Goal: Transaction & Acquisition: Book appointment/travel/reservation

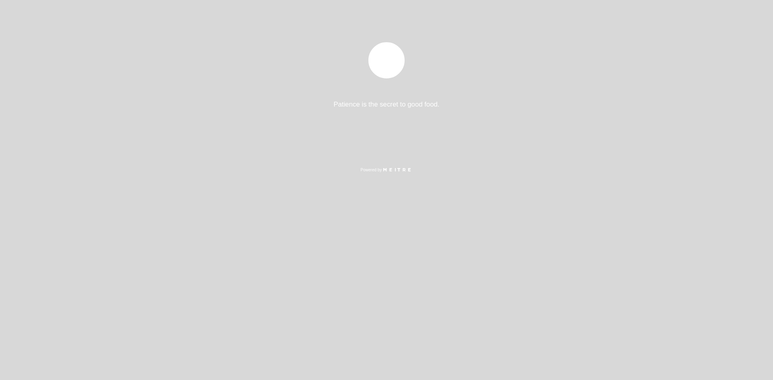
select select "es"
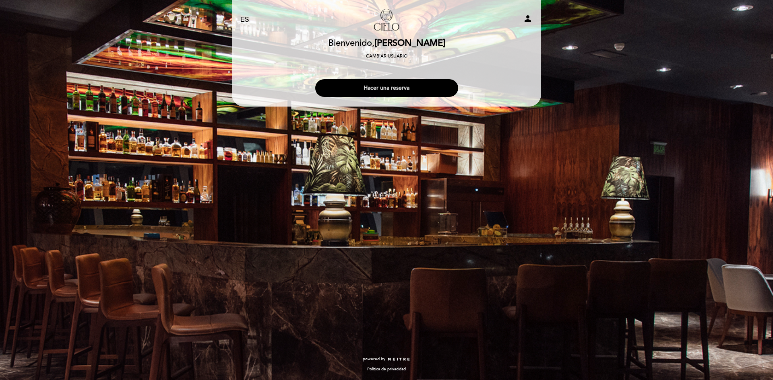
click at [384, 93] on button "Hacer una reserva" at bounding box center [386, 88] width 143 height 18
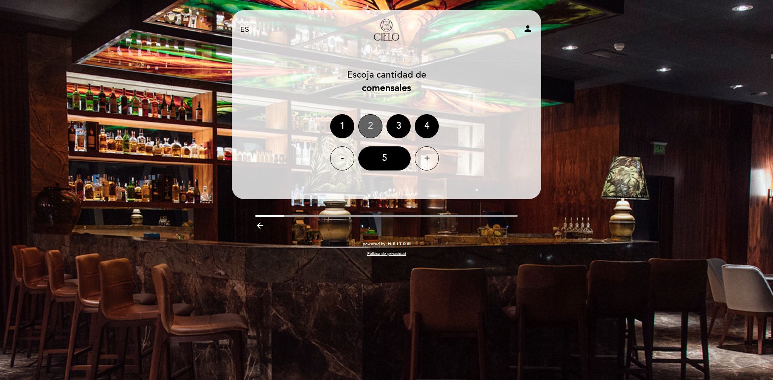
click at [365, 130] on div "2" at bounding box center [370, 126] width 24 height 24
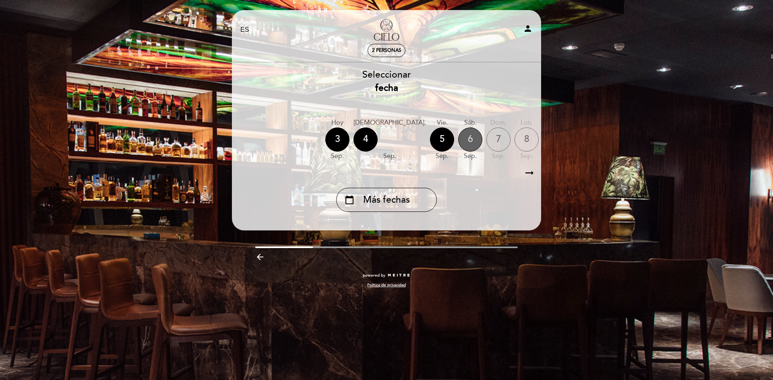
click at [458, 140] on div "6" at bounding box center [470, 140] width 24 height 24
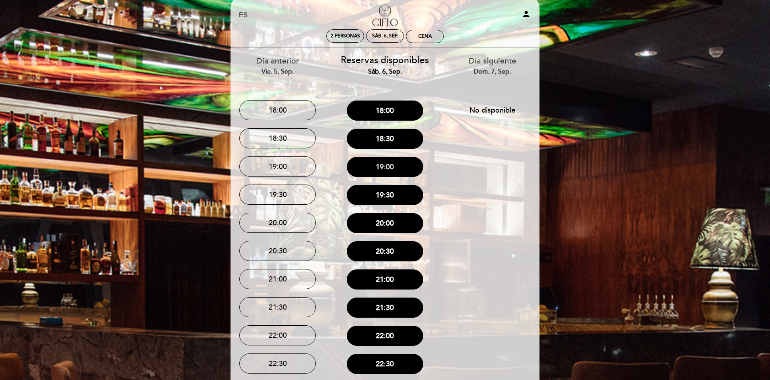
scroll to position [40, 0]
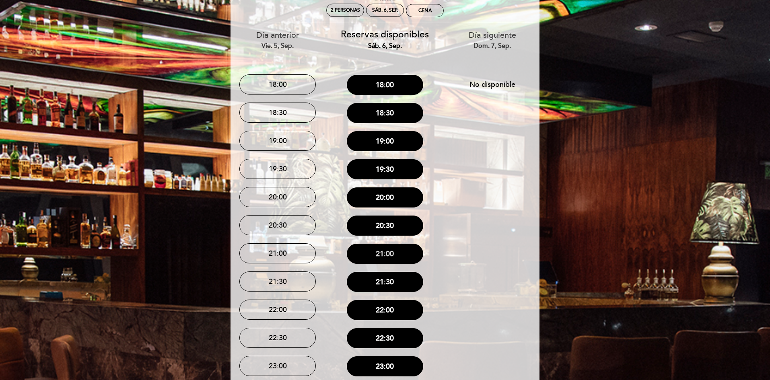
click at [397, 254] on button "21:00" at bounding box center [385, 254] width 76 height 20
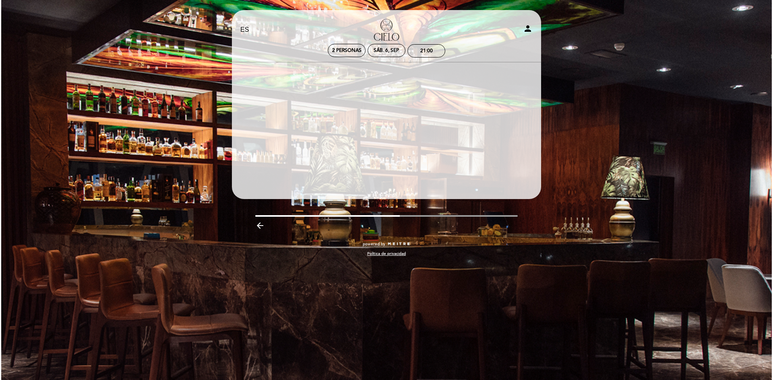
scroll to position [0, 0]
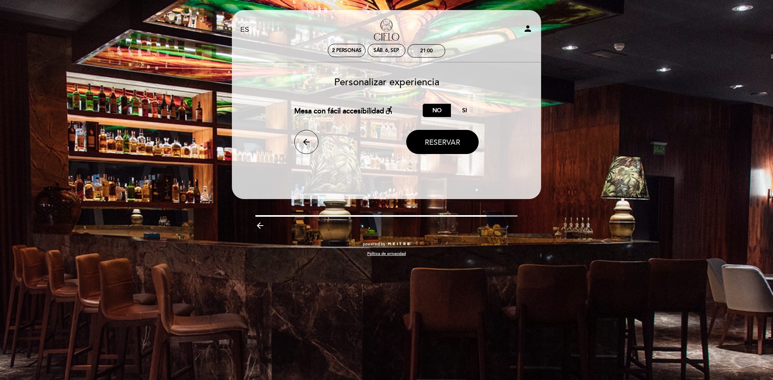
click at [439, 142] on span "Reservar" at bounding box center [442, 142] width 35 height 9
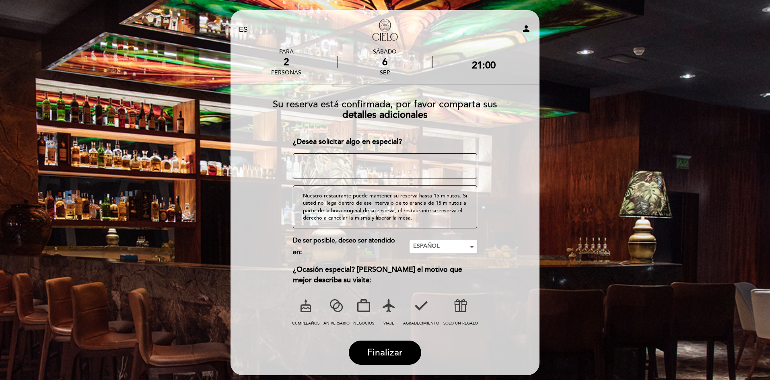
click at [531, 30] on icon "person" at bounding box center [527, 29] width 10 height 10
select select "es"
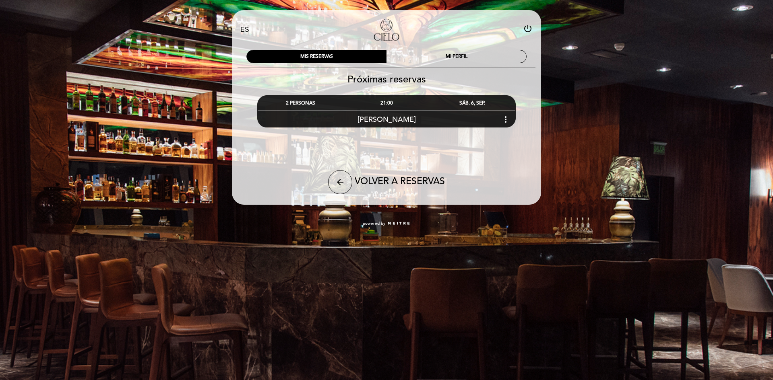
click at [353, 174] on div "arrow_back VOLVER A RESERVAS" at bounding box center [386, 182] width 192 height 24
click at [345, 177] on button "arrow_back" at bounding box center [340, 182] width 24 height 24
select select "es"
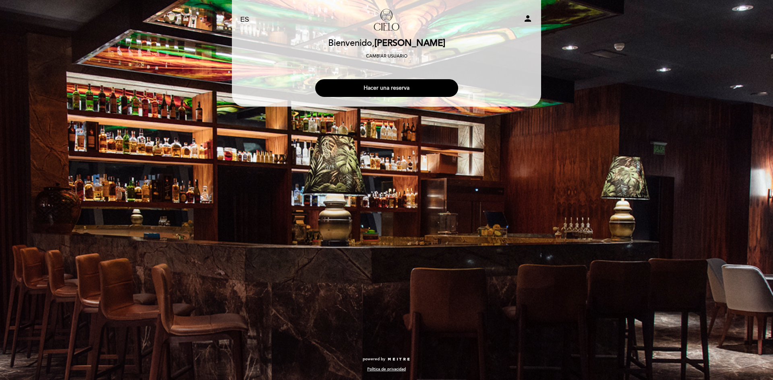
click at [400, 91] on button "Hacer una reserva" at bounding box center [386, 88] width 143 height 18
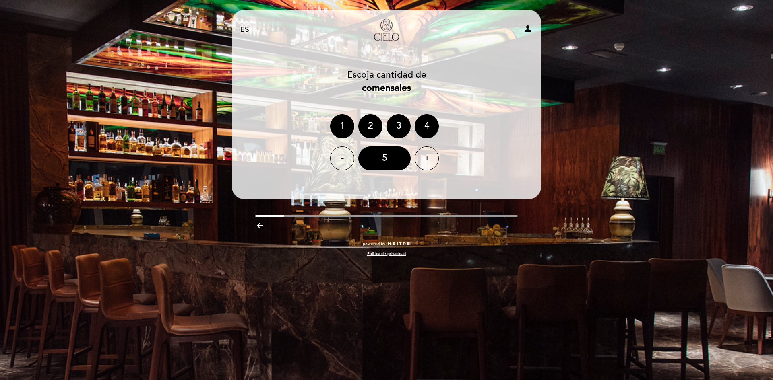
drag, startPoint x: 352, startPoint y: 124, endPoint x: 366, endPoint y: 124, distance: 13.7
click at [353, 124] on div "1" at bounding box center [342, 126] width 24 height 24
